Goal: Task Accomplishment & Management: Use online tool/utility

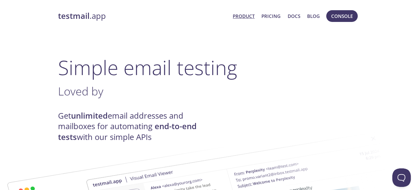
click at [97, 12] on link "testmail .app" at bounding box center [143, 16] width 170 height 10
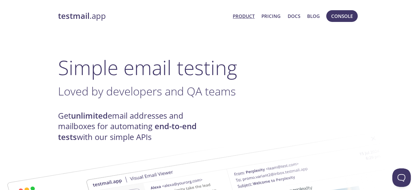
click at [253, 16] on link "Product" at bounding box center [244, 16] width 22 height 8
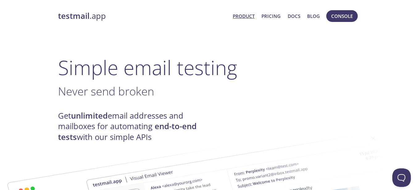
click at [281, 14] on span "Product Pricing Docs Blog" at bounding box center [275, 16] width 93 height 15
click at [274, 17] on link "Pricing" at bounding box center [270, 16] width 19 height 8
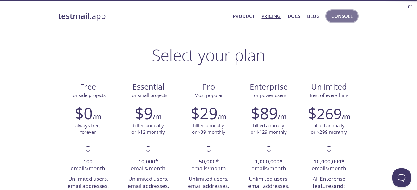
click at [337, 16] on span "Console" at bounding box center [342, 16] width 22 height 8
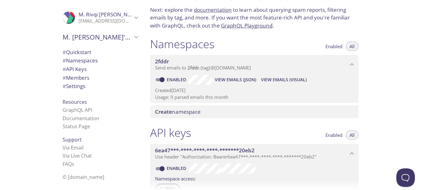
scroll to position [42, 0]
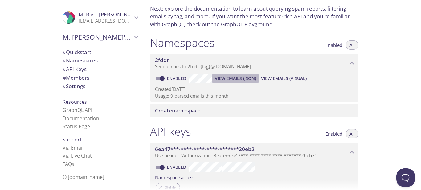
click at [233, 79] on span "View Emails (JSON)" at bounding box center [235, 78] width 41 height 7
